Goal: Transaction & Acquisition: Purchase product/service

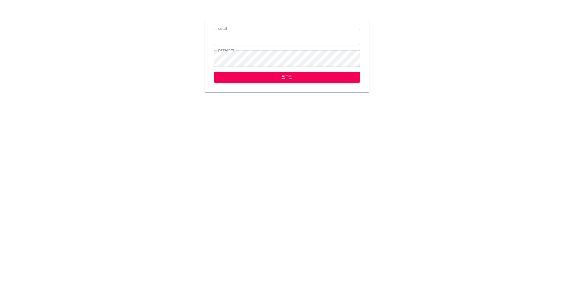
type input "[EMAIL_ADDRESS][DOMAIN_NAME]"
click at [292, 78] on span "로그인" at bounding box center [287, 76] width 136 height 7
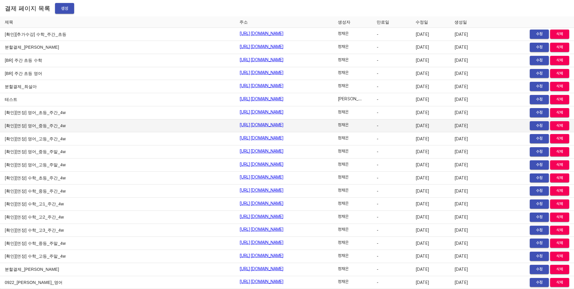
scroll to position [6939, 0]
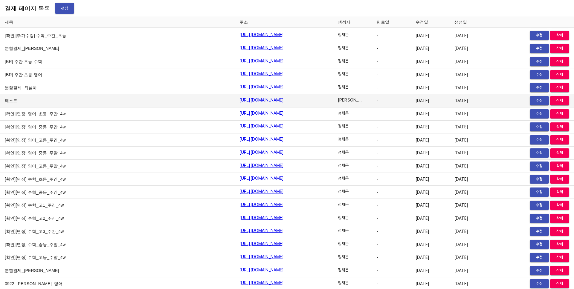
click at [239, 102] on link "https://payment.mildang.kr/gXdh0v3IANuJ_SXYIj77G" at bounding box center [261, 100] width 45 height 6
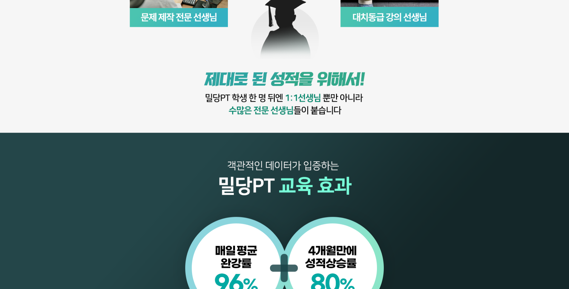
scroll to position [699, 0]
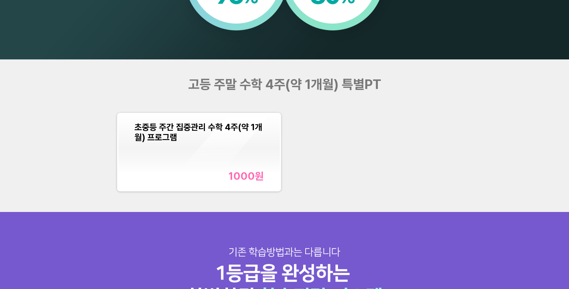
click at [234, 155] on div "초중등 주간 집중관리 수학 4주(약 1개월) 프로그램 1000 원" at bounding box center [198, 152] width 129 height 60
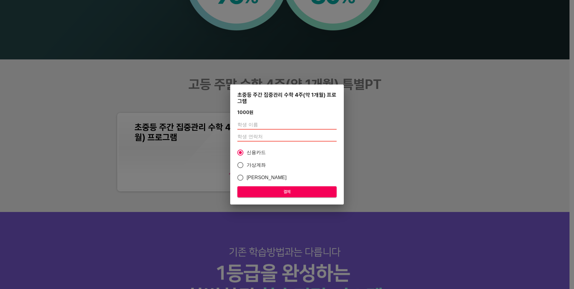
click at [258, 123] on input "text" at bounding box center [286, 125] width 99 height 10
click at [255, 105] on div "초중등 주간 집중관리 수학 4주(약 1개월) 프로그램 1000 원 신용카드 가상계좌 카카오페이 결제" at bounding box center [287, 145] width 114 height 120
drag, startPoint x: 265, startPoint y: 101, endPoint x: 270, endPoint y: 109, distance: 9.5
click at [270, 109] on div "초중등 주간 집중관리 수학 4주(약 1개월) 프로그램 1000 원 신용카드 가상계좌 카카오페이 결제" at bounding box center [287, 145] width 114 height 120
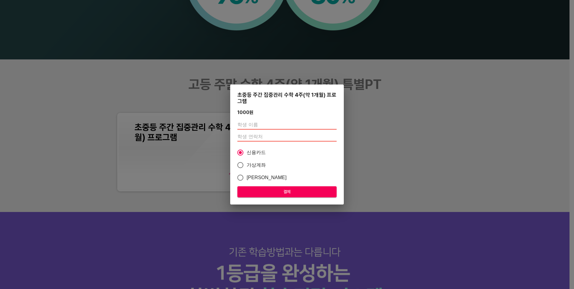
click at [270, 110] on div "1000 원" at bounding box center [286, 113] width 99 height 6
click at [255, 126] on input "text" at bounding box center [286, 125] width 99 height 10
type input "[PERSON_NAME]"
click at [266, 137] on input "number" at bounding box center [286, 137] width 99 height 10
type input "01048504720"
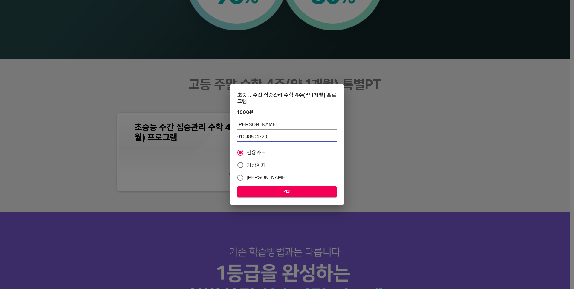
click at [263, 191] on span "결제" at bounding box center [287, 191] width 90 height 7
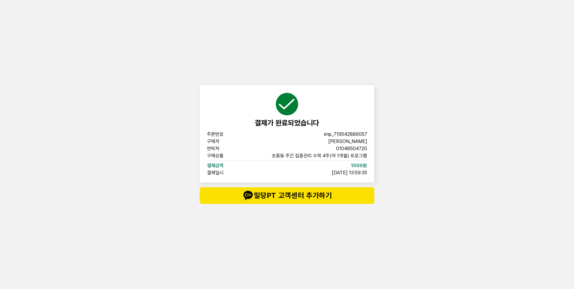
click at [341, 135] on span "imp_719542886057" at bounding box center [345, 134] width 43 height 5
copy span "imp_719542886057"
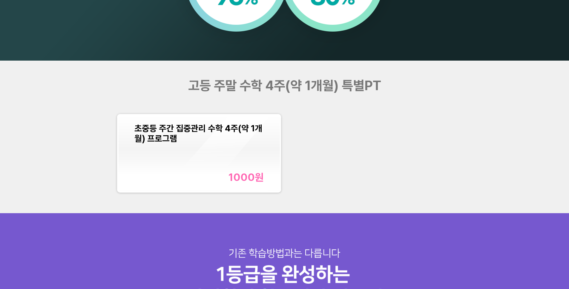
scroll to position [699, 0]
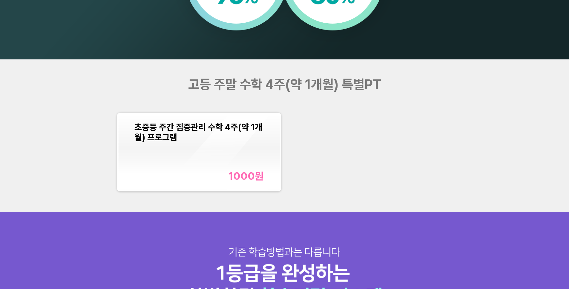
click at [252, 180] on div "1000 원" at bounding box center [246, 176] width 35 height 12
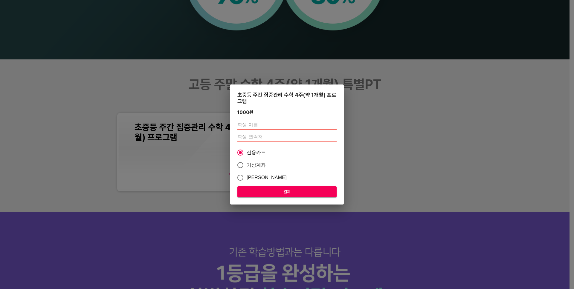
click at [288, 124] on input "text" at bounding box center [286, 125] width 99 height 10
type input "[PERSON_NAME]"
click at [257, 137] on input "number" at bounding box center [286, 137] width 99 height 10
type input "01048504720"
click at [252, 162] on span "가상계좌" at bounding box center [255, 165] width 19 height 7
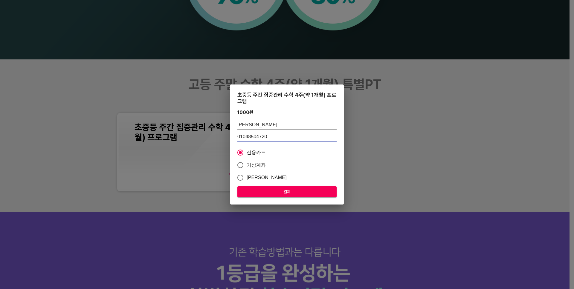
click at [246, 162] on input "가상계좌" at bounding box center [240, 165] width 13 height 13
radio input "true"
click at [279, 196] on button "결제" at bounding box center [286, 191] width 99 height 11
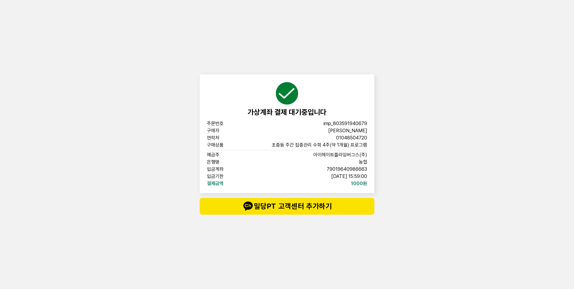
click at [339, 122] on span "imp_803591940679" at bounding box center [345, 123] width 44 height 5
copy span "imp_803591940679"
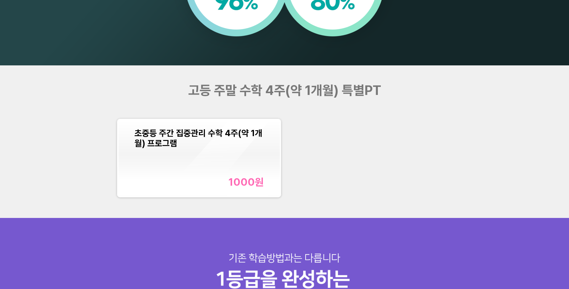
scroll to position [699, 0]
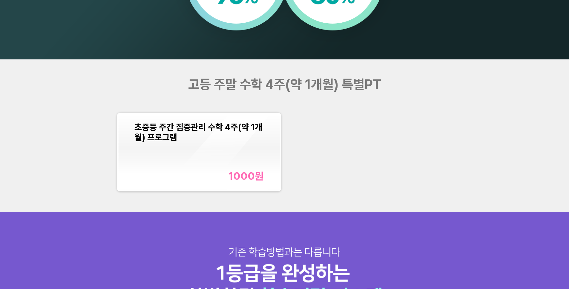
click at [232, 132] on span "초중등 주간 집중관리 수학 4주(약 1개월) 프로그램" at bounding box center [198, 132] width 128 height 20
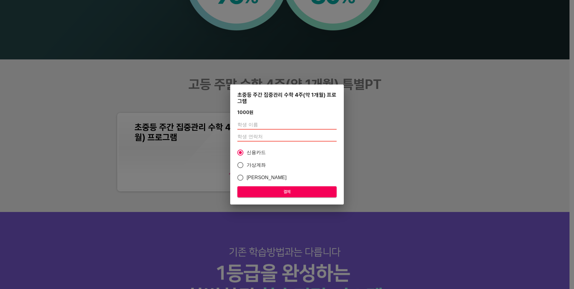
click at [266, 120] on input "text" at bounding box center [286, 125] width 99 height 10
type input "[PERSON_NAME]"
click at [261, 137] on input "number" at bounding box center [286, 137] width 99 height 10
type input "01048504720"
click at [260, 179] on span "[PERSON_NAME]" at bounding box center [266, 177] width 40 height 7
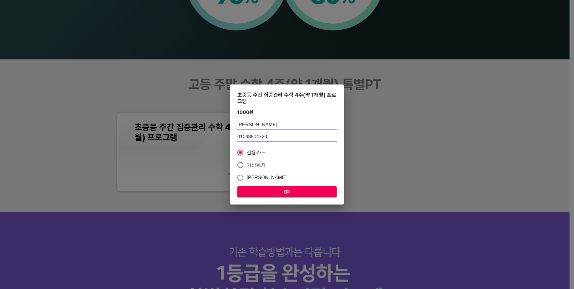
click at [246, 179] on input "[PERSON_NAME]" at bounding box center [240, 177] width 13 height 13
radio input "true"
click at [295, 191] on span "결제" at bounding box center [287, 191] width 90 height 7
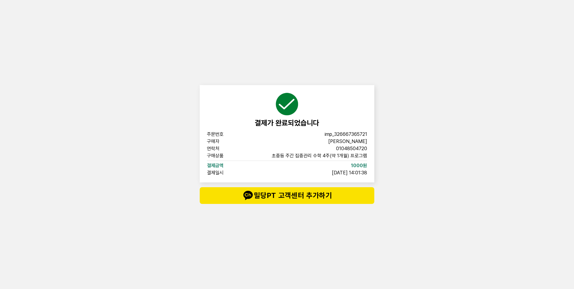
click at [336, 134] on span "imp_326667365721" at bounding box center [345, 134] width 42 height 5
click at [341, 132] on span "imp_326667365721" at bounding box center [345, 134] width 42 height 5
copy span "imp_326667365721"
click at [411, 65] on div "결제가 완료되었습니다 주문번호 imp_[PHONE_NUMBER] 구매자 이시은 연락처 01048504720 구매상품 초중등 주간 집중관리 수학…" at bounding box center [287, 144] width 574 height 289
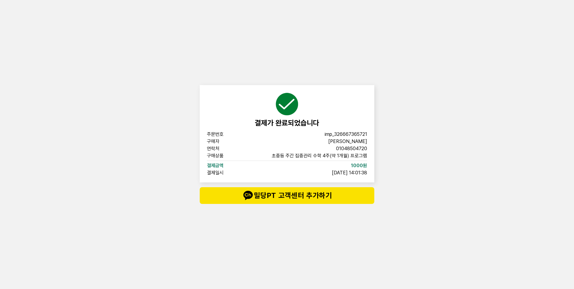
click at [396, 123] on div "결제가 완료되었습니다 주문번호 imp_[PHONE_NUMBER] 구매자 이시은 연락처 01048504720 구매상품 초중등 주간 집중관리 수학…" at bounding box center [287, 144] width 574 height 289
